Goal: Task Accomplishment & Management: Complete application form

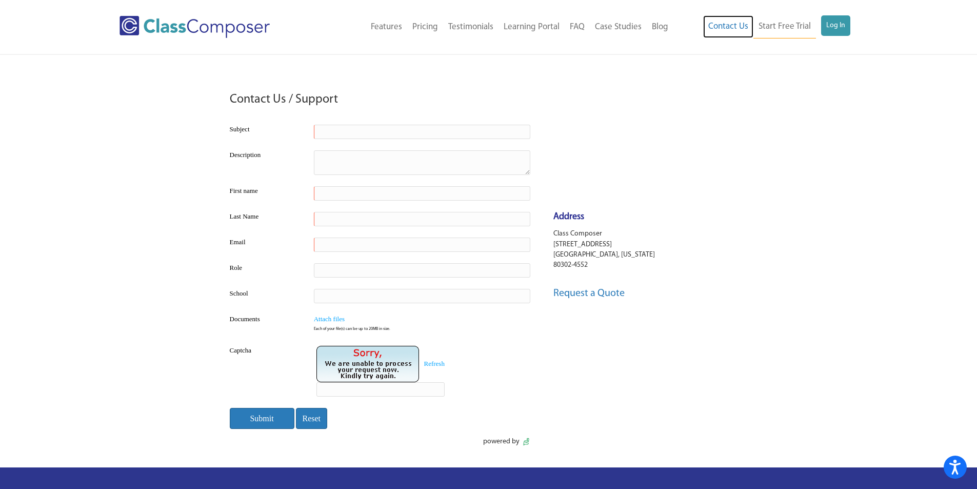
click at [747, 19] on link "Contact Us" at bounding box center [728, 26] width 50 height 23
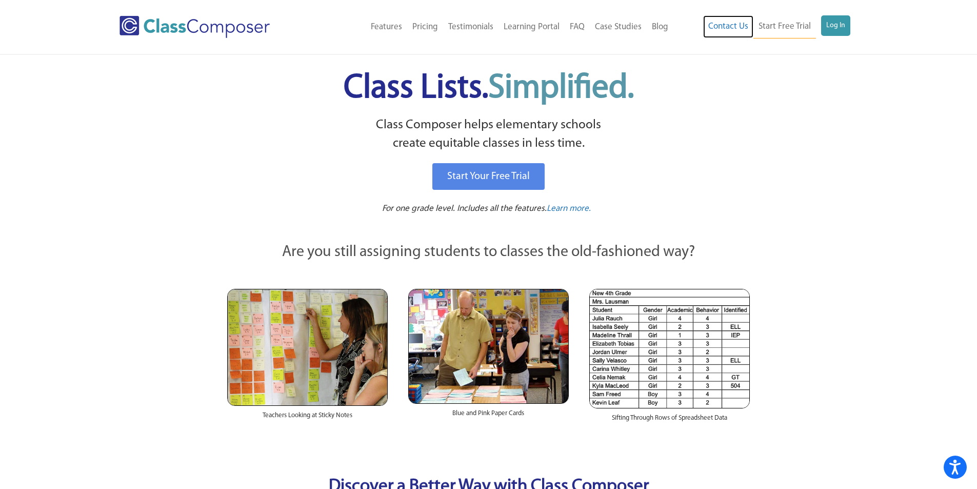
click at [727, 32] on link "Contact Us" at bounding box center [728, 26] width 50 height 23
click at [730, 27] on link "Contact Us" at bounding box center [728, 26] width 50 height 23
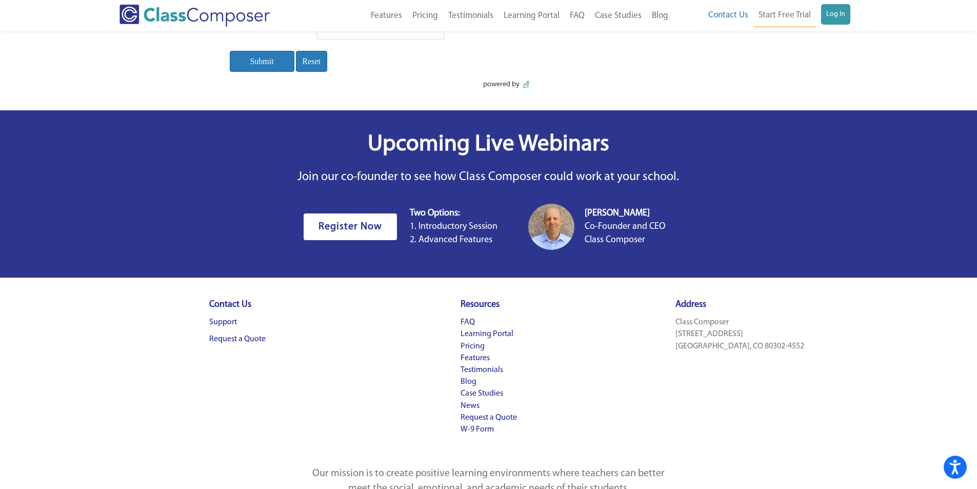
scroll to position [412, 0]
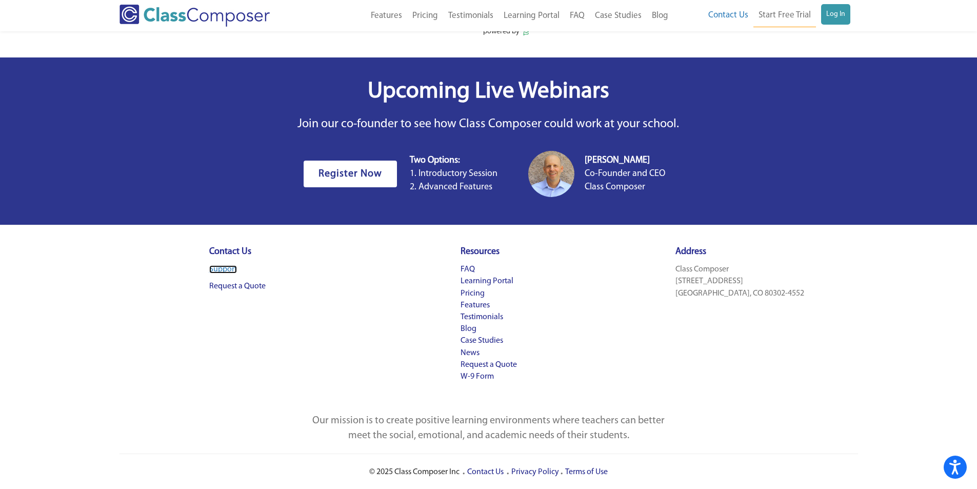
click at [230, 266] on link "Support" at bounding box center [223, 269] width 28 height 8
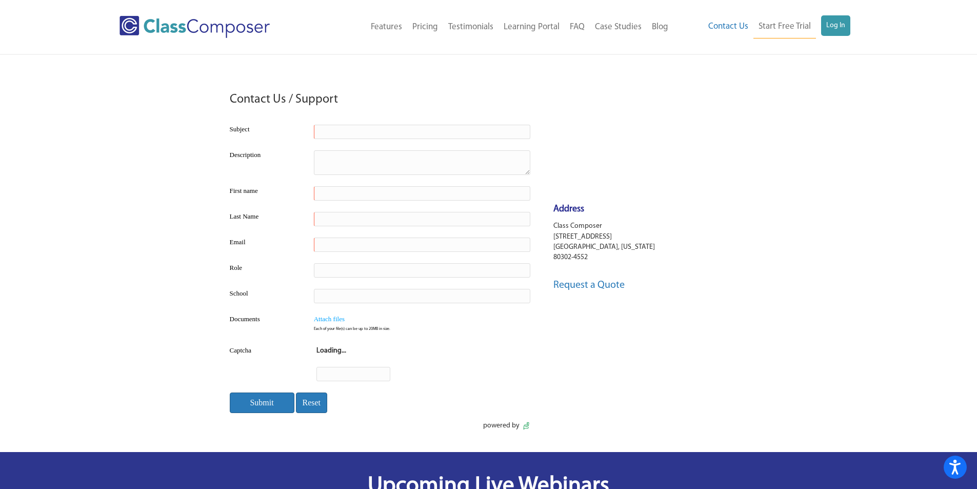
click at [383, 138] on input "text" at bounding box center [422, 132] width 216 height 14
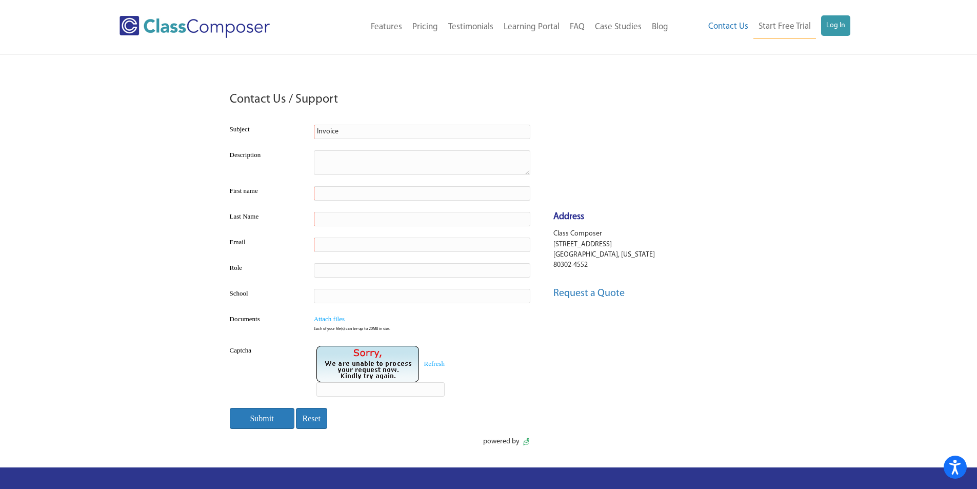
type input "Invoice"
type textarea "We have purchased from you in the past. We received an invoice to pay by credit…"
type input "Angela"
type input "McGann"
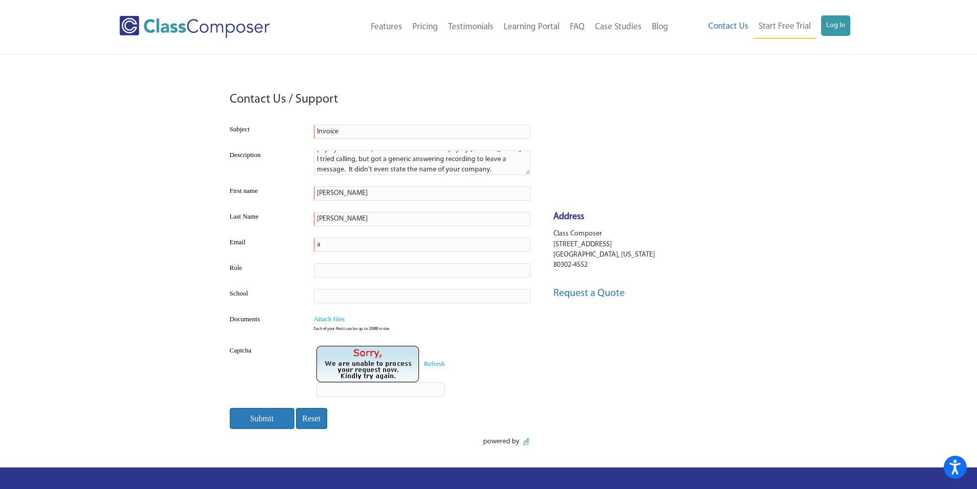
type input "amcgann@niskyschools.org"
type input "Main Office Secretary"
type input "Rosendale Elementary"
click at [341, 392] on input "text" at bounding box center [380, 389] width 128 height 14
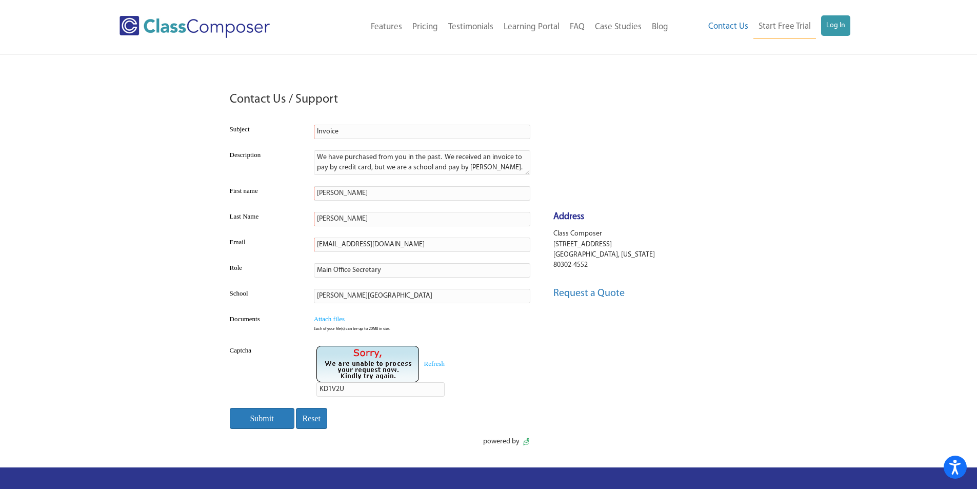
type input "KD1V2U"
click at [474, 167] on textarea "We have purchased from you in the past. We received an invoice to pay by credit…" at bounding box center [422, 162] width 216 height 25
type textarea "We have purchased from you in the past. We received an invoice to pay by credit…"
click at [257, 418] on input "Submit" at bounding box center [262, 418] width 65 height 21
